Goal: Navigation & Orientation: Find specific page/section

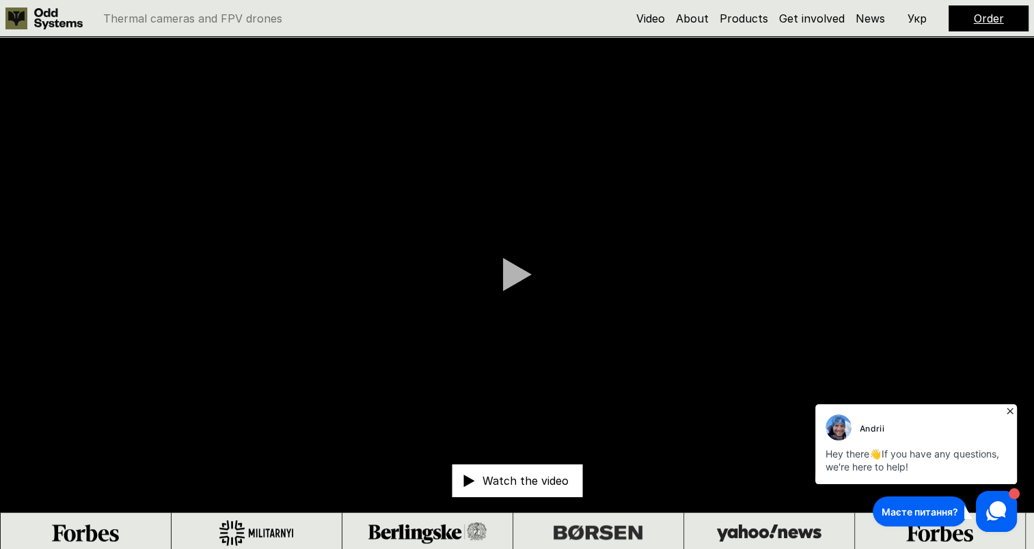
click at [508, 271] on div at bounding box center [517, 275] width 29 height 34
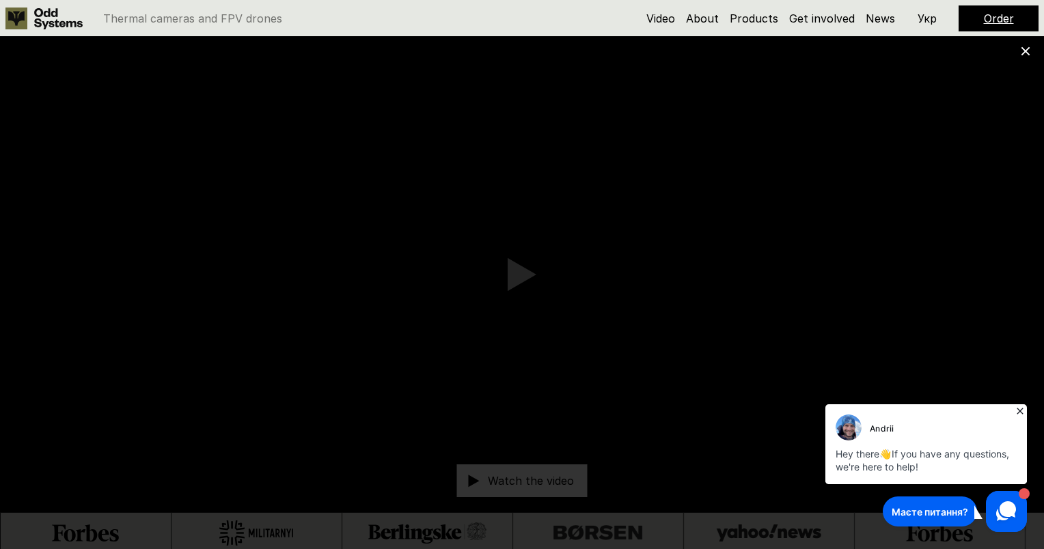
click at [1021, 411] on icon at bounding box center [1020, 412] width 14 height 14
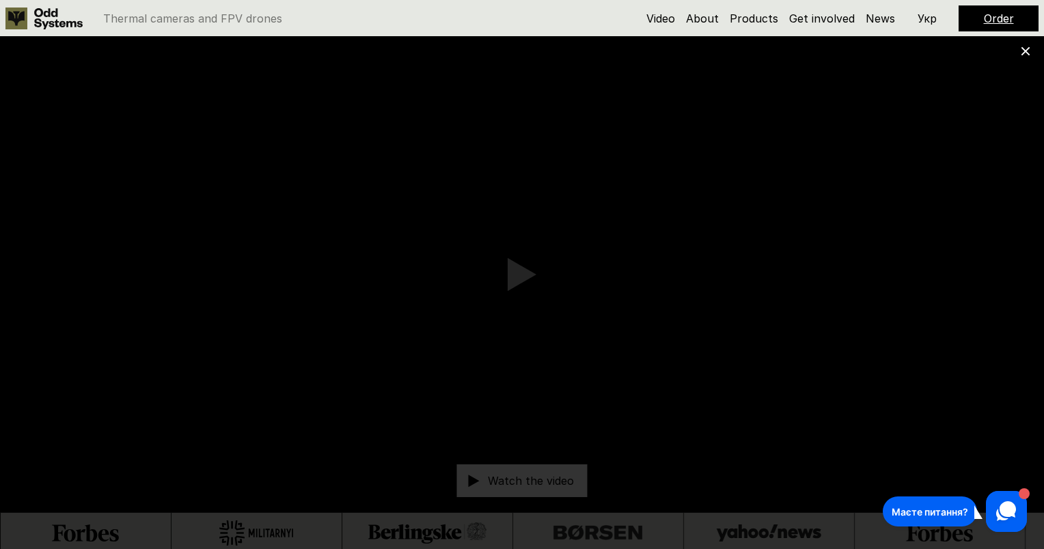
click at [55, 16] on use at bounding box center [58, 18] width 49 height 21
click at [55, 14] on icon at bounding box center [58, 18] width 49 height 21
click at [17, 18] on use at bounding box center [16, 19] width 22 height 22
click at [754, 16] on link "Products" at bounding box center [754, 19] width 49 height 14
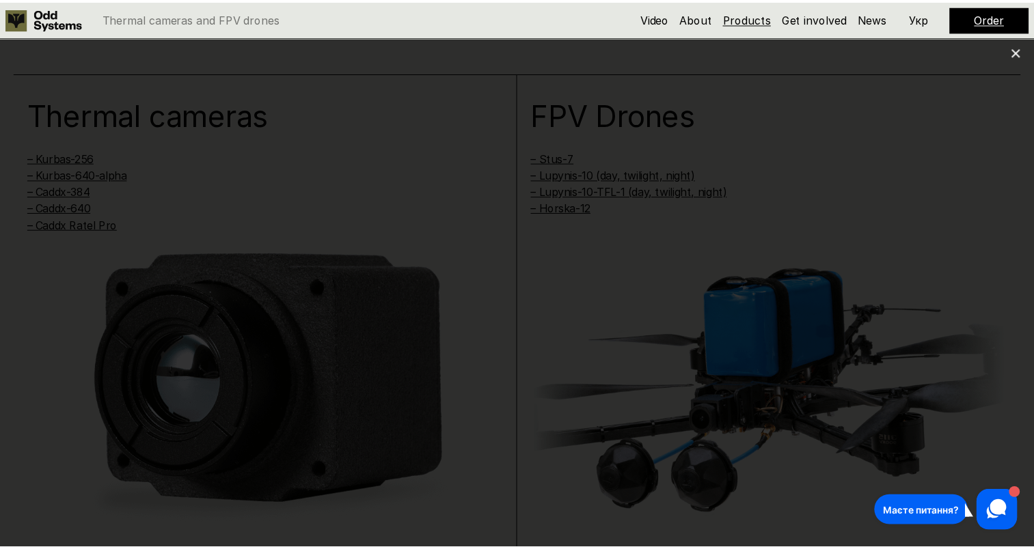
scroll to position [1103, 0]
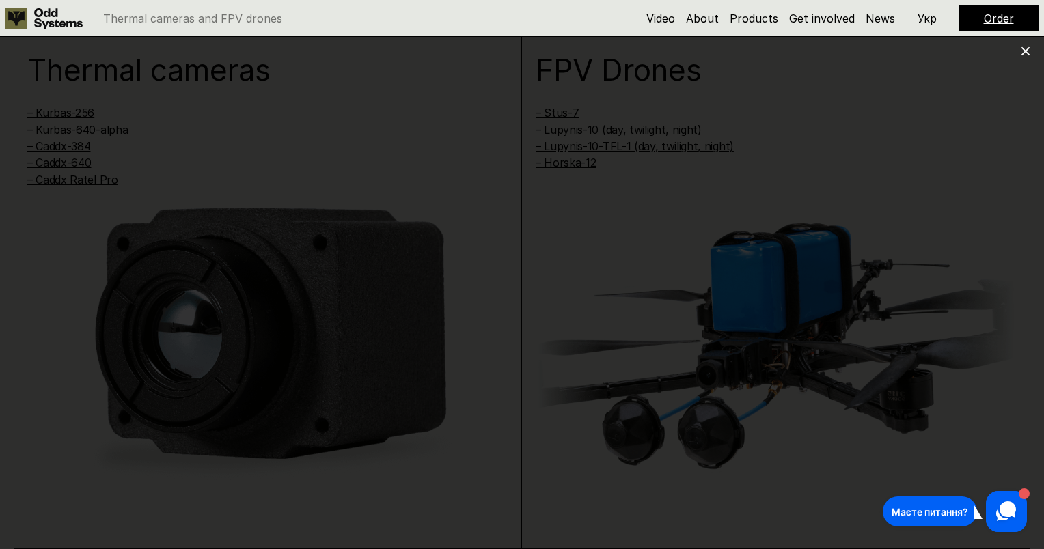
click at [1024, 55] on icon at bounding box center [1026, 51] width 10 height 10
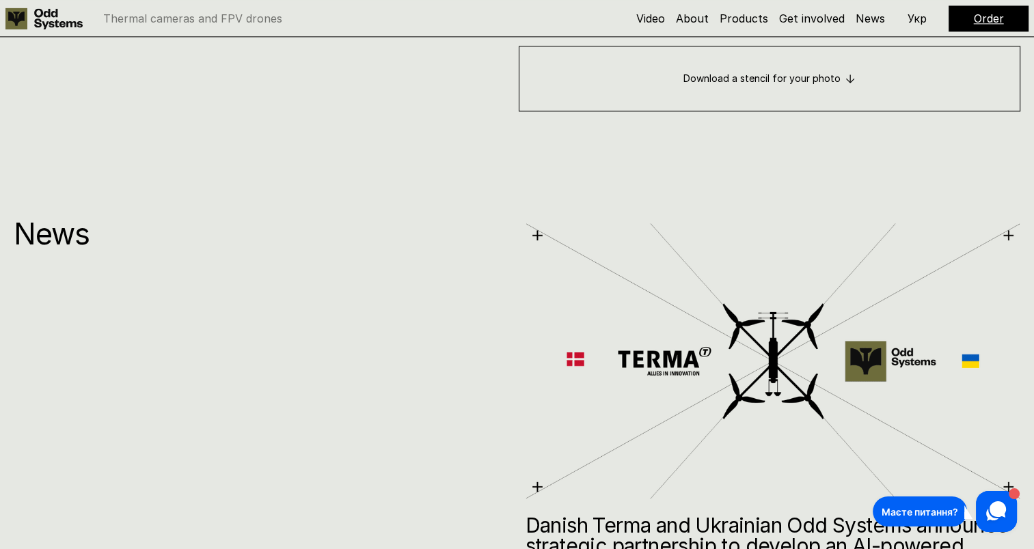
scroll to position [6502, 0]
